Goal: Task Accomplishment & Management: Manage account settings

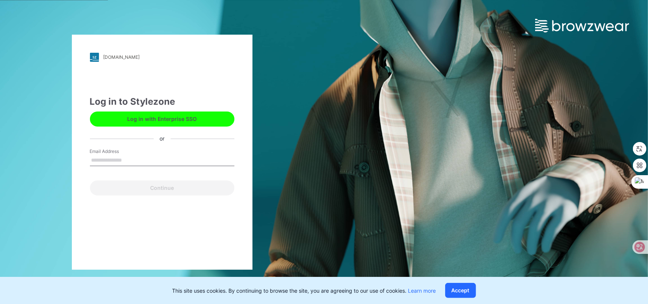
click at [128, 156] on input "Email Address" at bounding box center [162, 160] width 144 height 11
type input "**********"
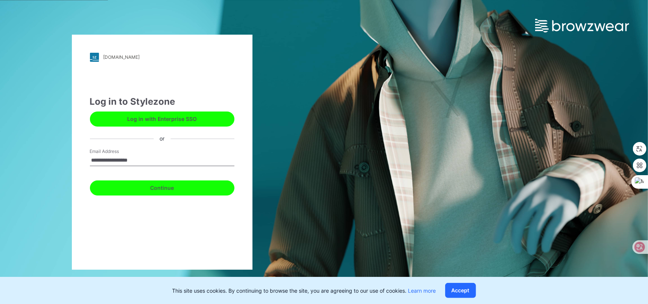
click at [162, 187] on button "Continue" at bounding box center [162, 187] width 144 height 15
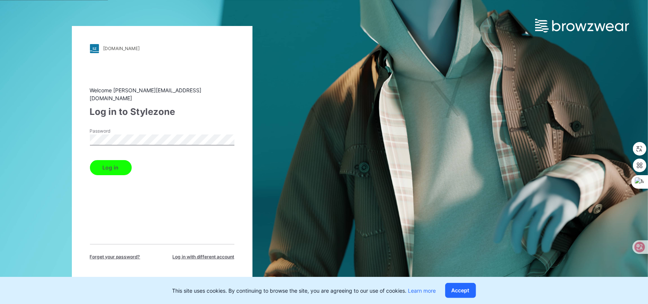
click at [115, 164] on button "Log in" at bounding box center [111, 167] width 42 height 15
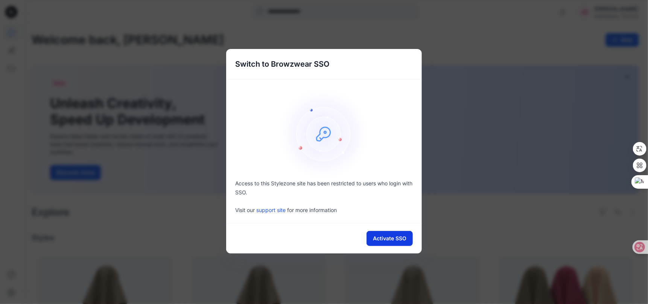
click at [393, 238] on button "Activate SSO" at bounding box center [389, 238] width 46 height 15
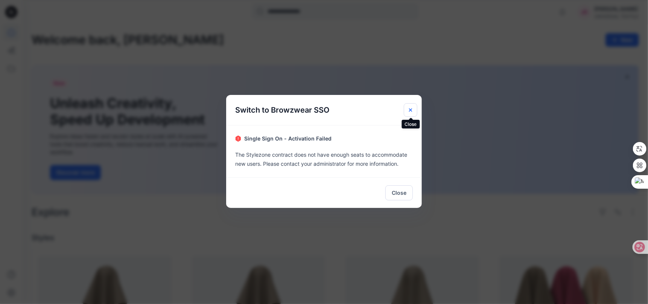
click at [411, 107] on icon "Close" at bounding box center [410, 110] width 6 height 6
click at [398, 193] on button "Close" at bounding box center [398, 192] width 27 height 15
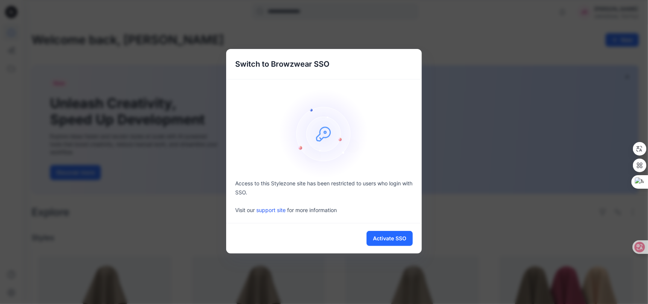
click at [255, 22] on div "Switch to Browzwear SSO Access to this Stylezone site has been restricted to us…" at bounding box center [324, 152] width 648 height 304
